Goal: Task Accomplishment & Management: Use online tool/utility

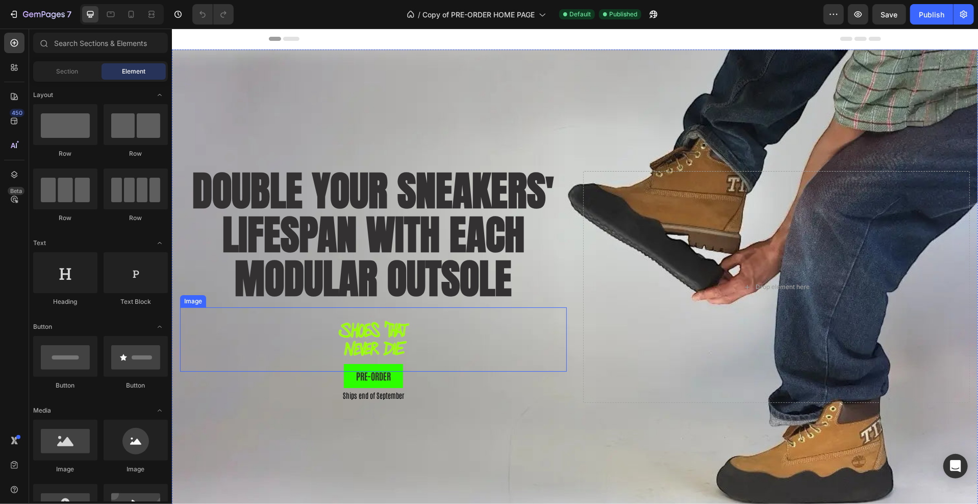
click at [385, 329] on img at bounding box center [373, 339] width 97 height 64
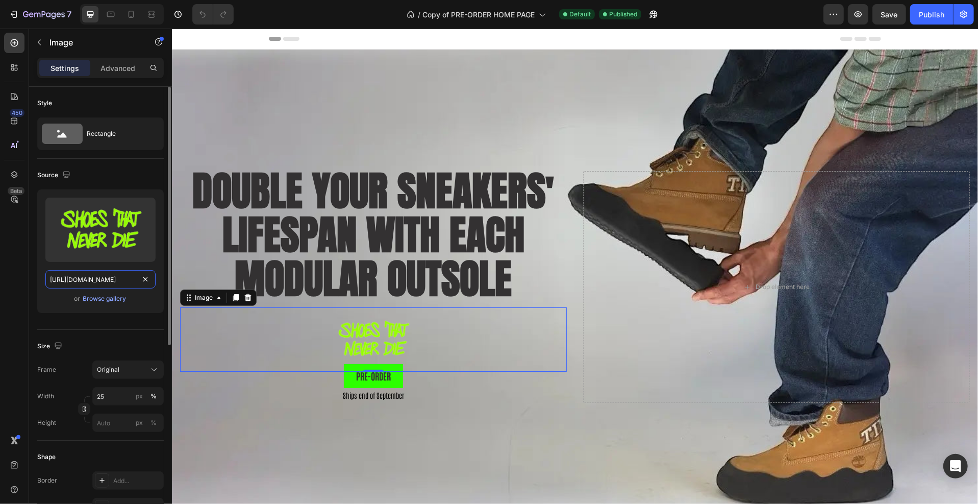
click at [108, 279] on input "https://cdn.shopify.com/s/files/1/0604/8389/5548/files/gempages_573813833634677…" at bounding box center [100, 279] width 110 height 18
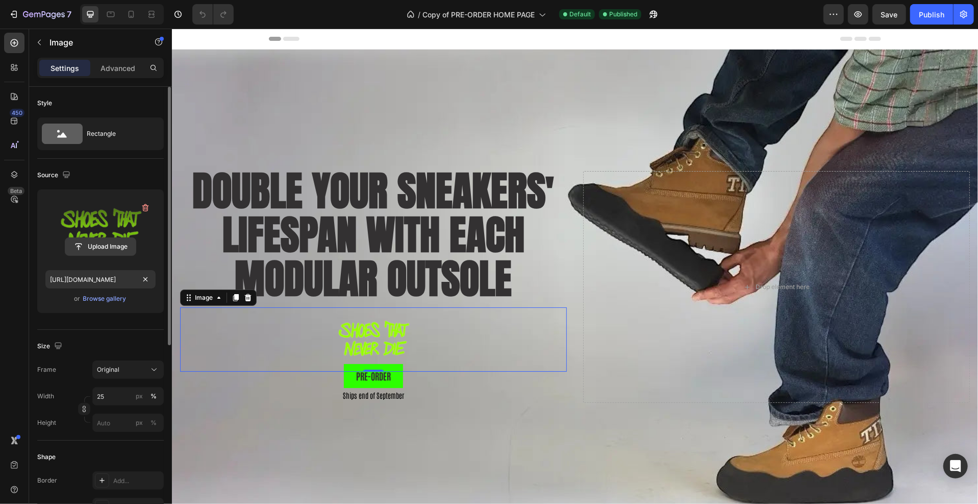
click at [116, 243] on input "file" at bounding box center [100, 246] width 70 height 17
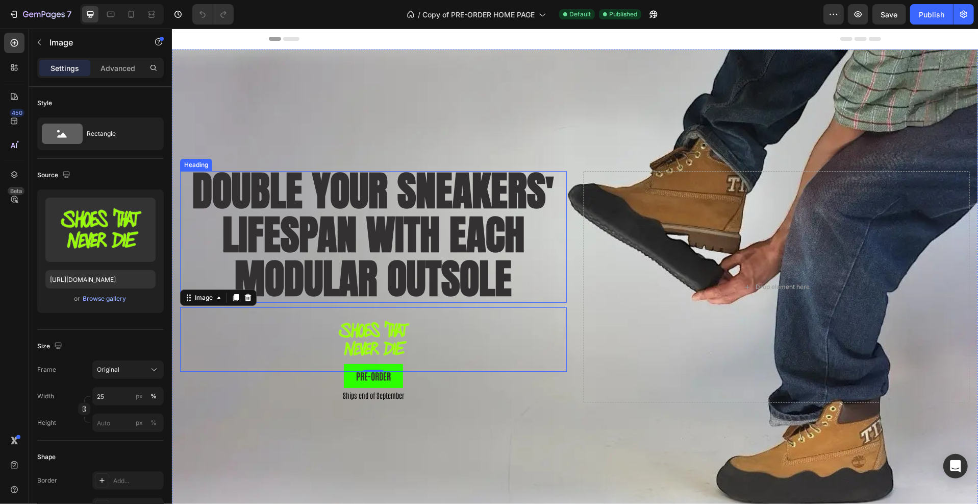
click at [342, 139] on div "Background Image" at bounding box center [574, 286] width 806 height 475
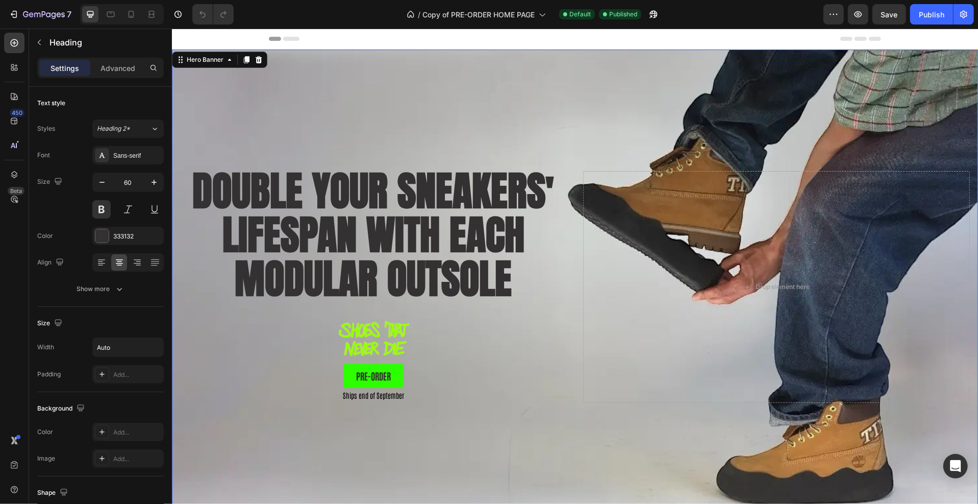
click at [316, 201] on strong "DOUBLE YOUR SNEAKERS' LIFESPAN WITH EACH MODULAR OUTSOLE" at bounding box center [373, 234] width 362 height 148
